Goal: Task Accomplishment & Management: Manage account settings

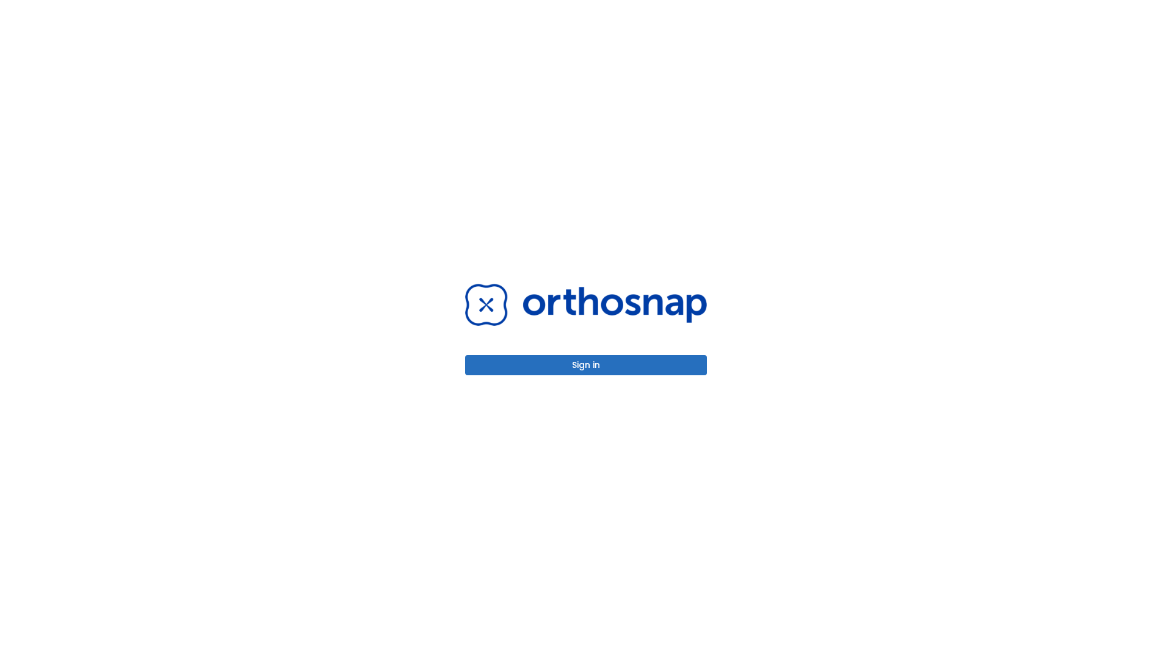
click at [586, 365] on button "Sign in" at bounding box center [586, 365] width 242 height 20
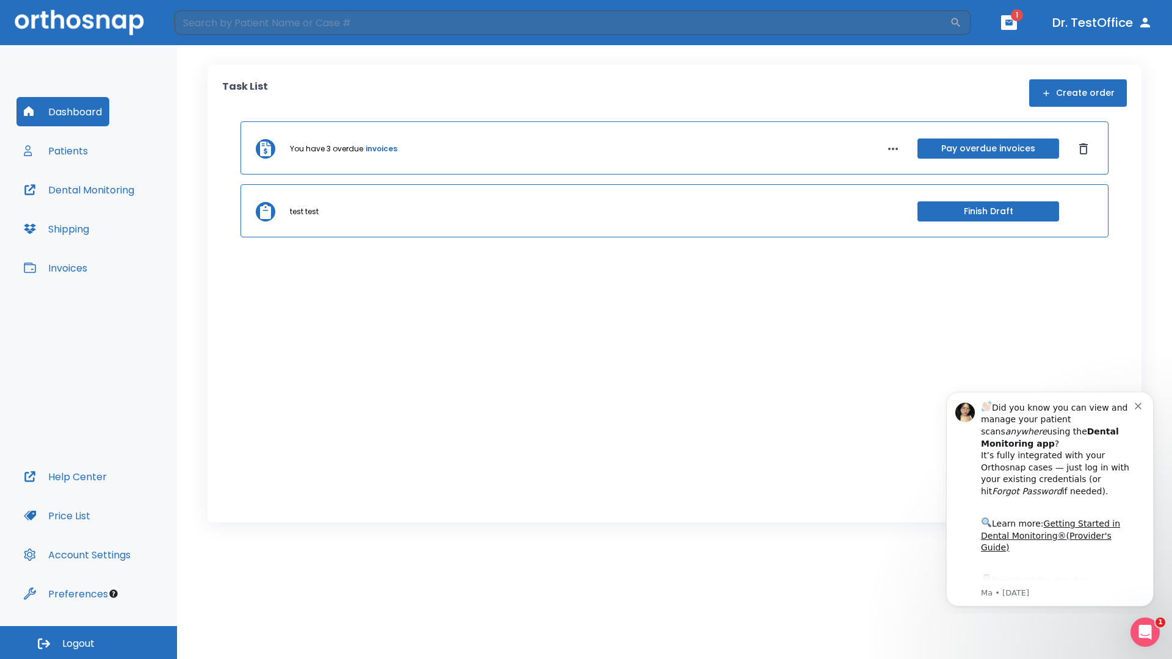
click at [88, 643] on span "Logout" at bounding box center [78, 643] width 32 height 13
